Goal: Navigation & Orientation: Find specific page/section

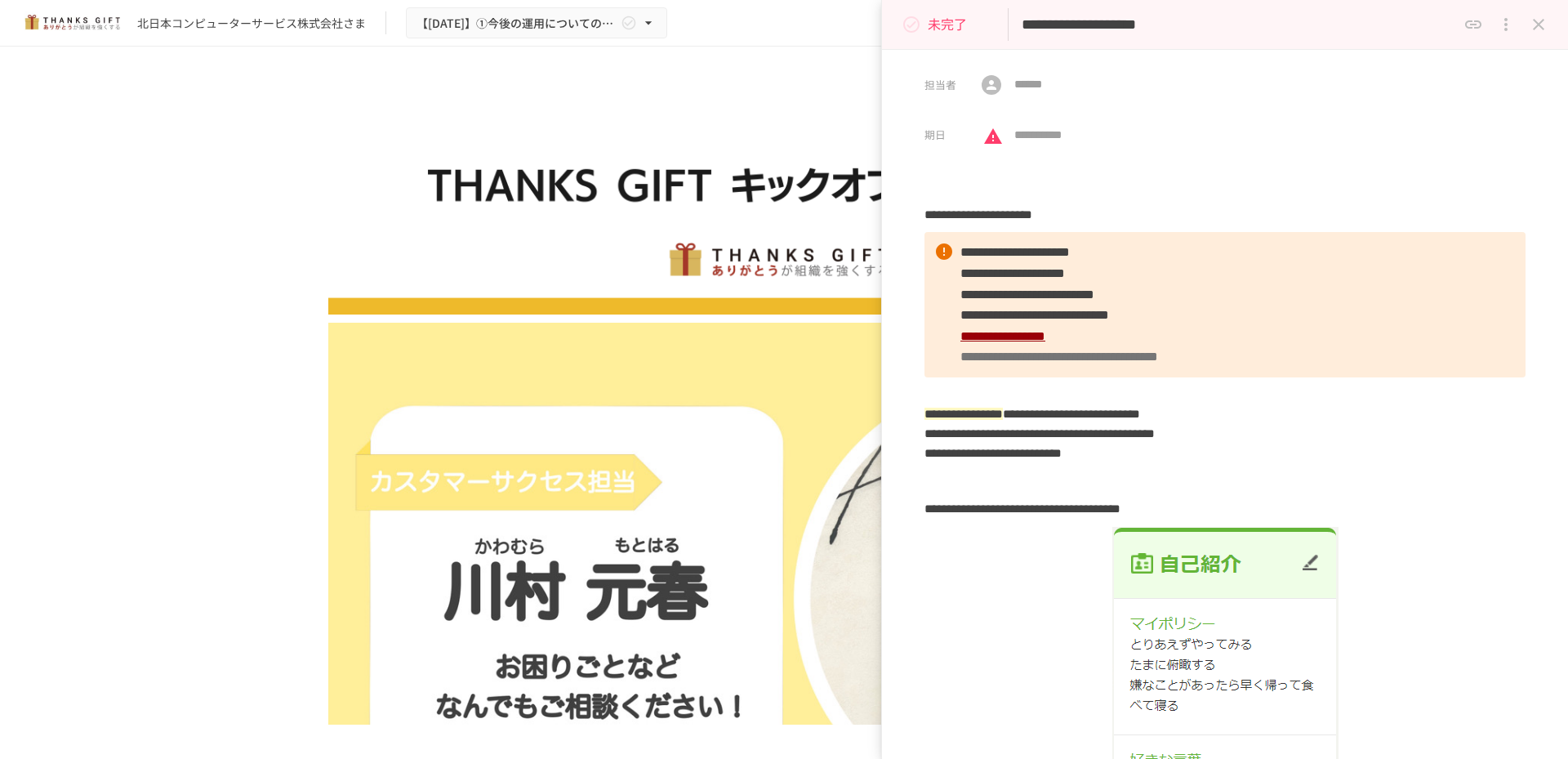
scroll to position [6001, 0]
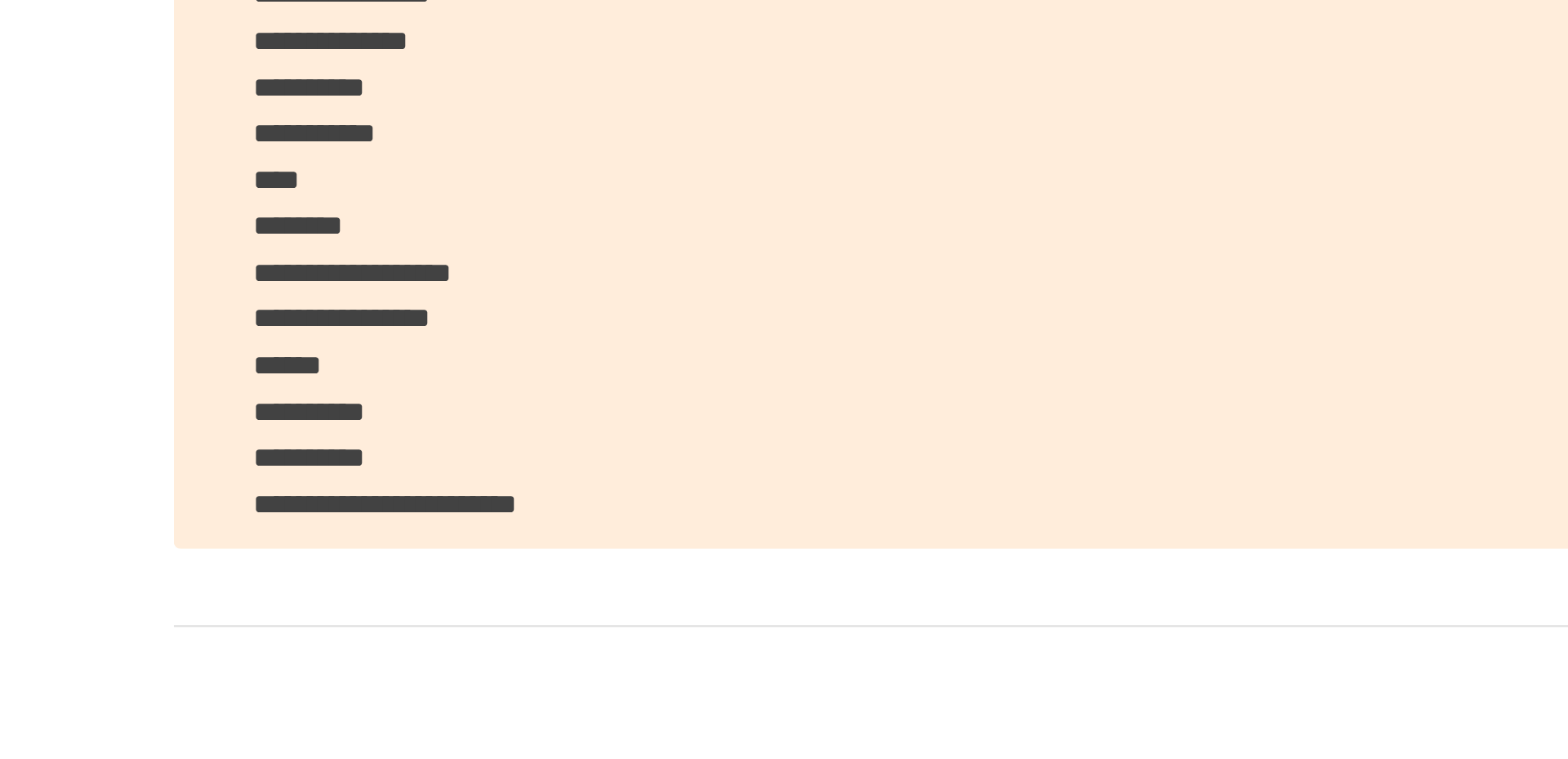
scroll to position [9979, 0]
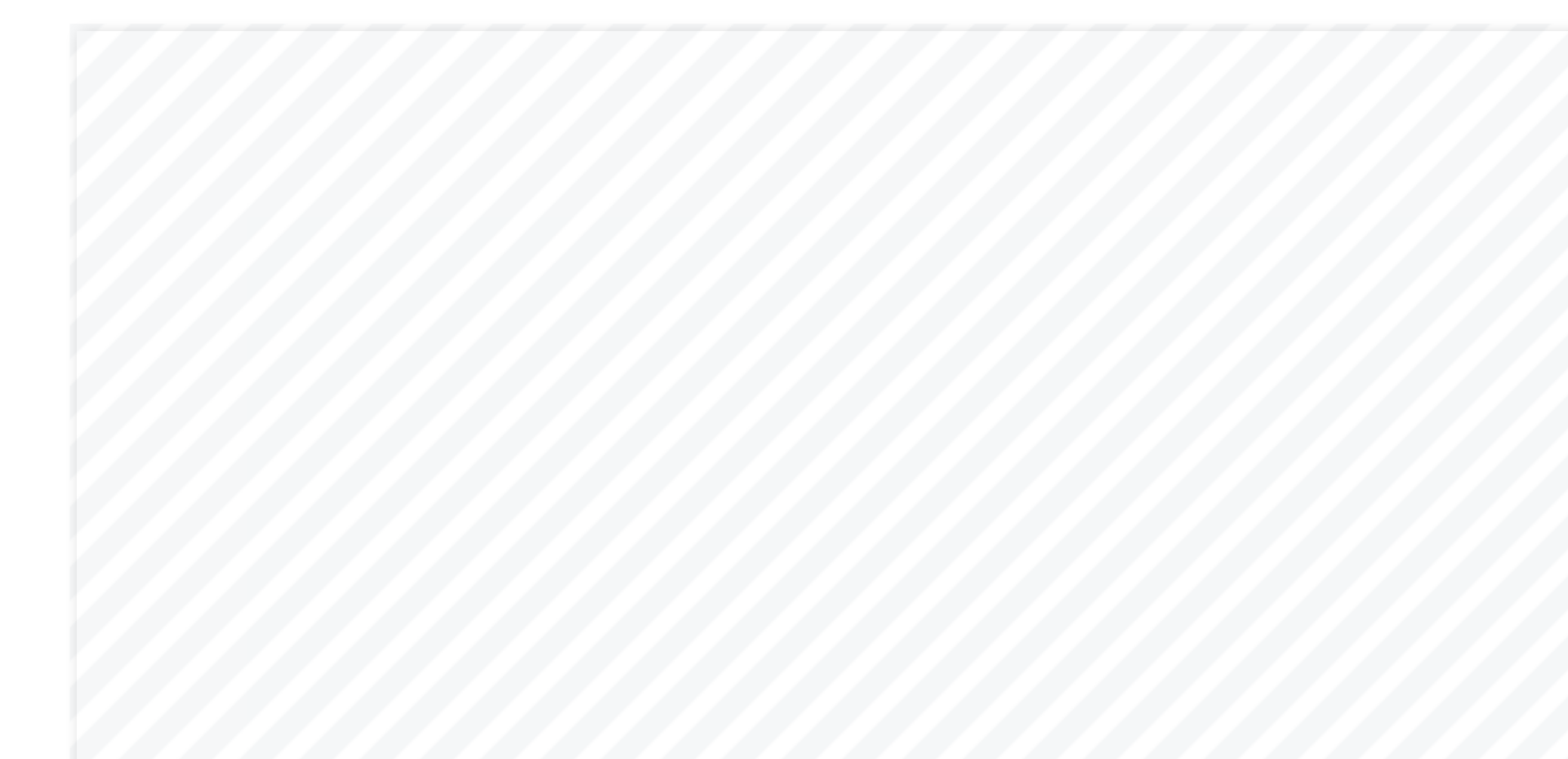
click at [617, 509] on div "**********" at bounding box center [784, 562] width 884 height 498
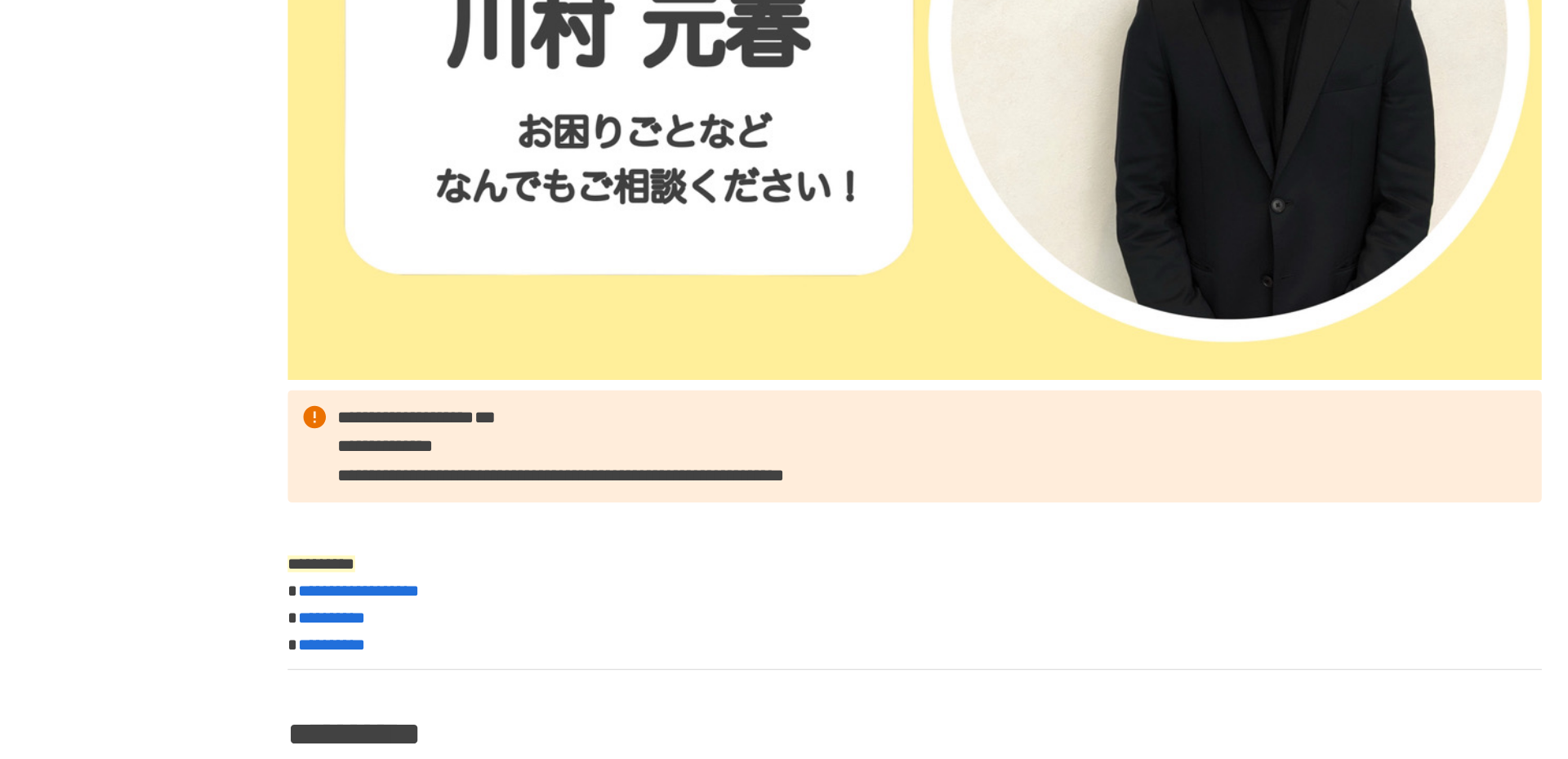
scroll to position [0, 0]
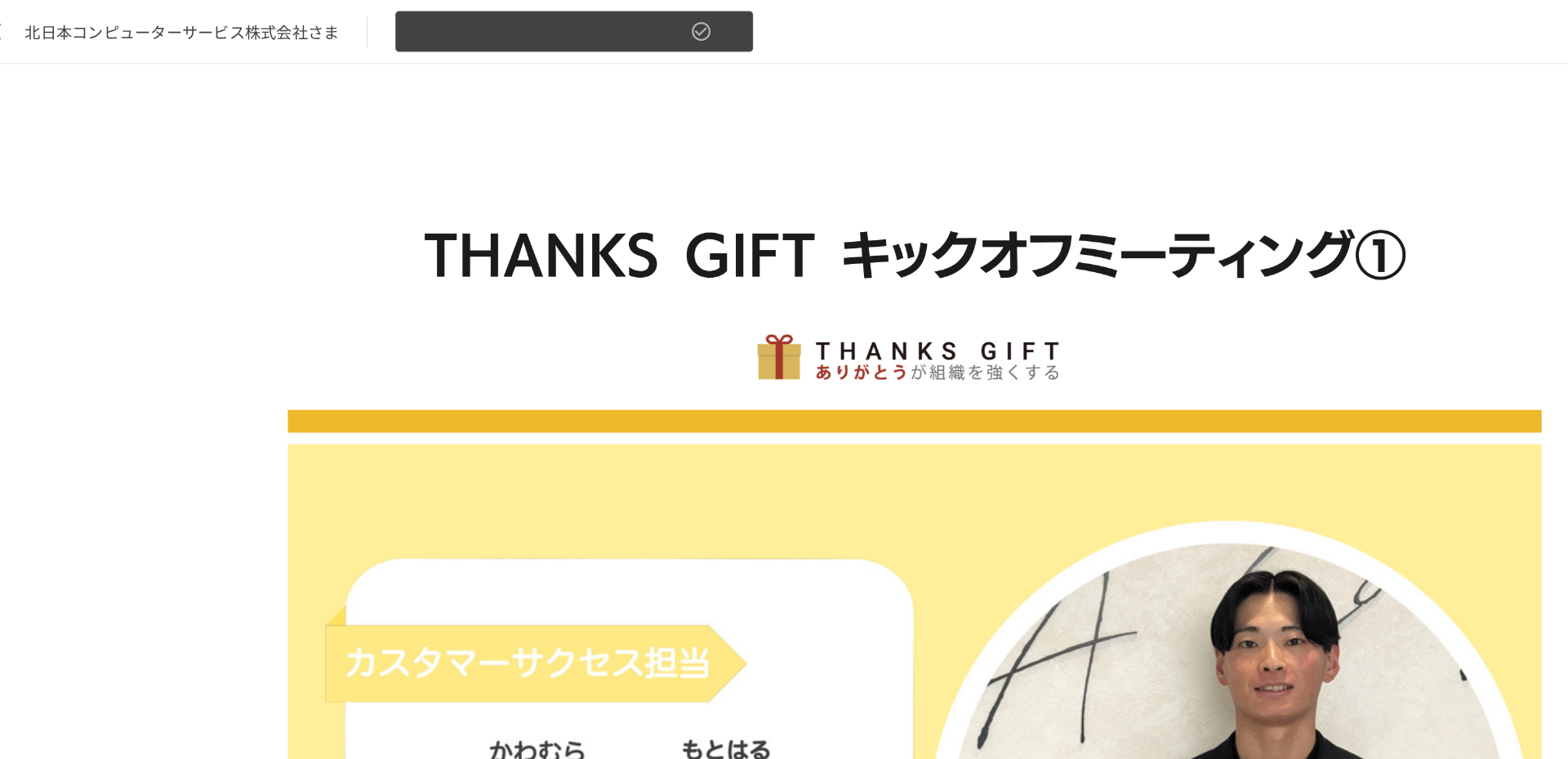
click at [624, 20] on icon "button" at bounding box center [629, 23] width 17 height 17
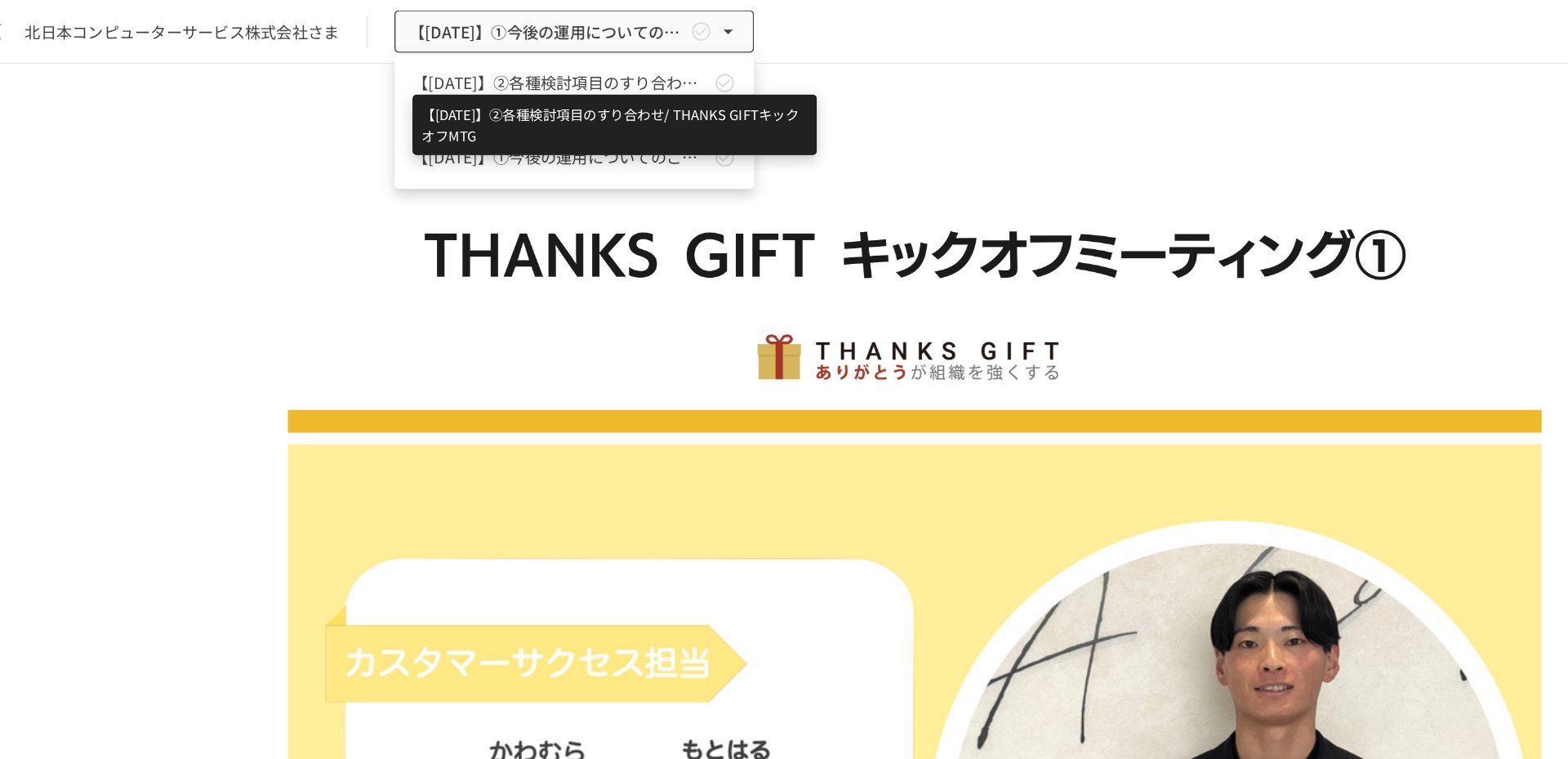
click at [581, 63] on span "【2025年10月】②各種検討項目のすり合わせ/ THANKS GIFTキックオフMTG" at bounding box center [526, 60] width 216 height 17
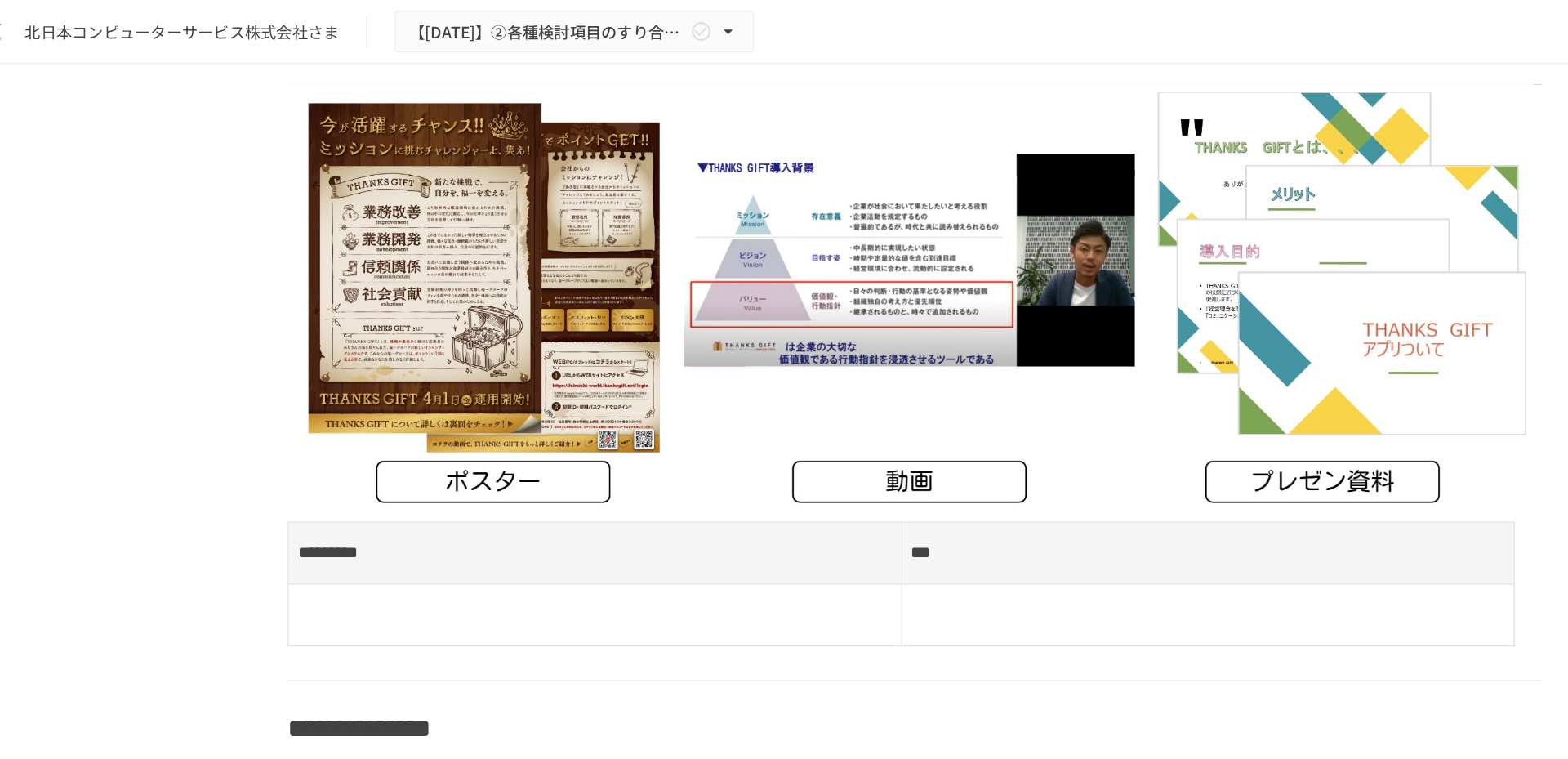
scroll to position [9026, 0]
